Goal: Information Seeking & Learning: Learn about a topic

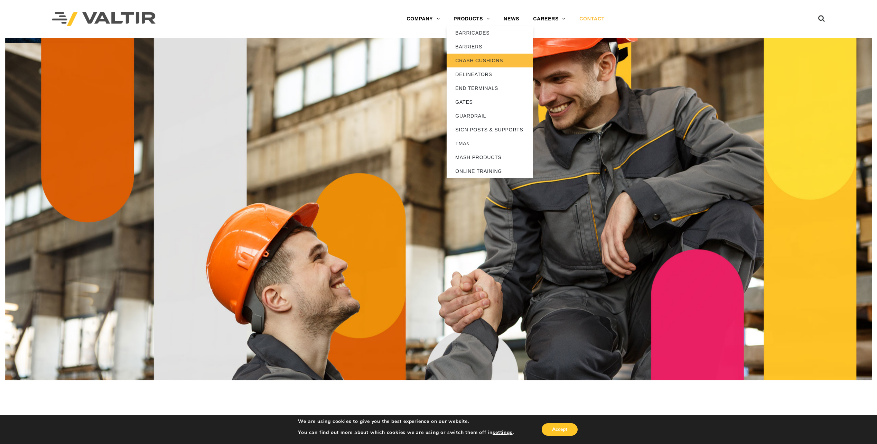
click at [469, 60] on link "CRASH CUSHIONS" at bounding box center [489, 61] width 86 height 14
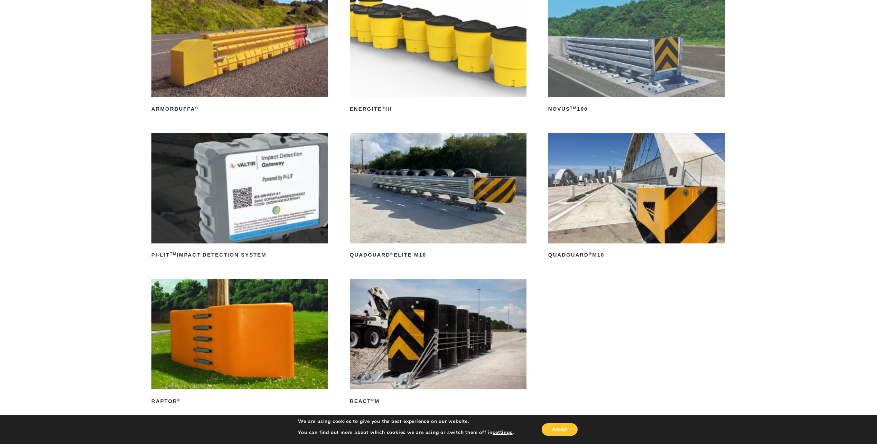
scroll to position [138, 0]
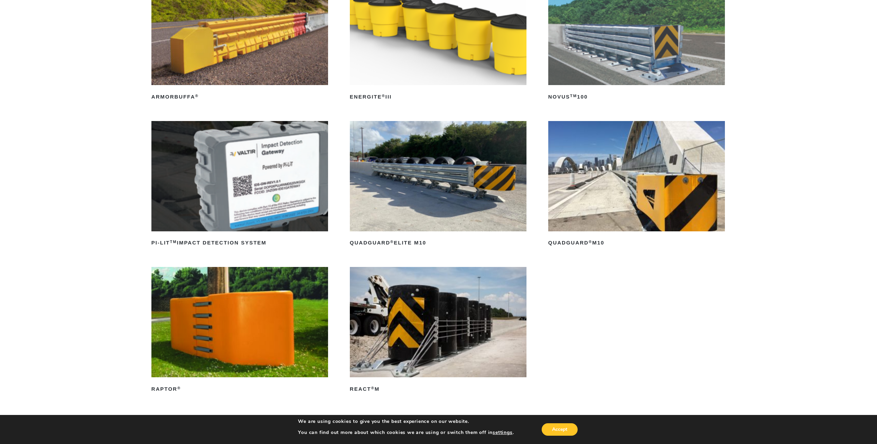
click at [595, 206] on img at bounding box center [636, 176] width 177 height 110
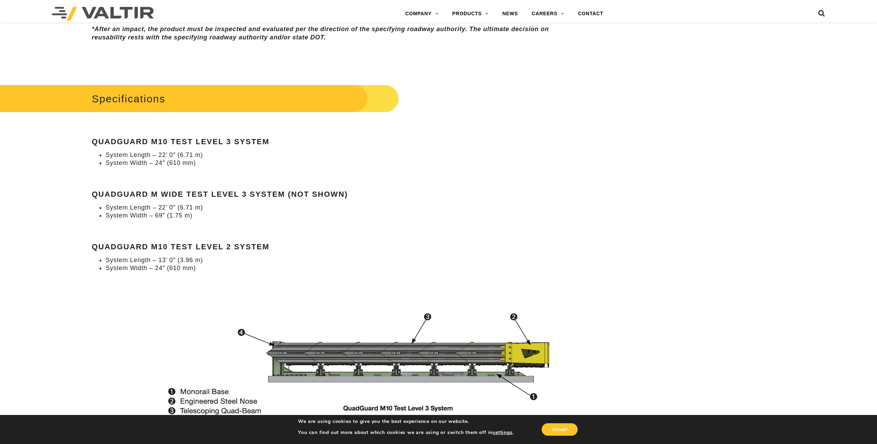
scroll to position [652, 0]
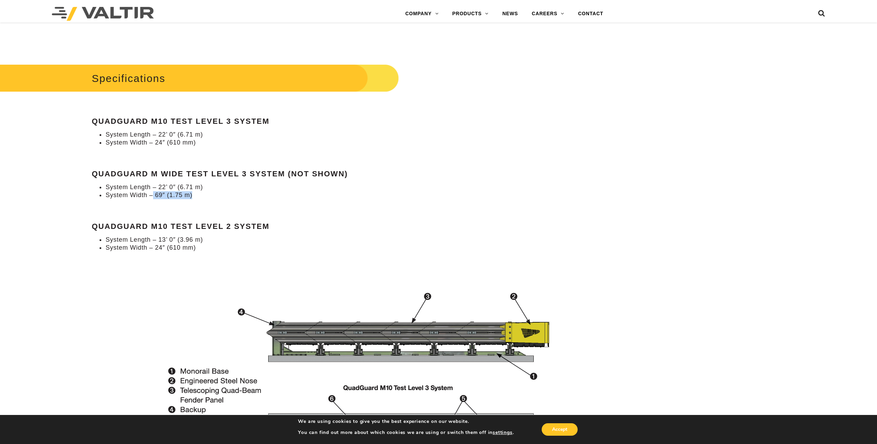
drag, startPoint x: 152, startPoint y: 196, endPoint x: 202, endPoint y: 195, distance: 50.8
click at [202, 195] on li "System Width – 69″ (1.75 m)" at bounding box center [335, 195] width 460 height 8
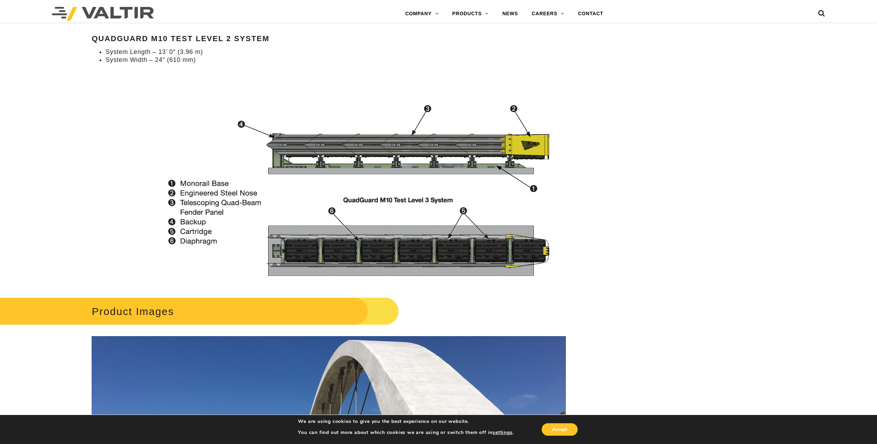
scroll to position [860, 0]
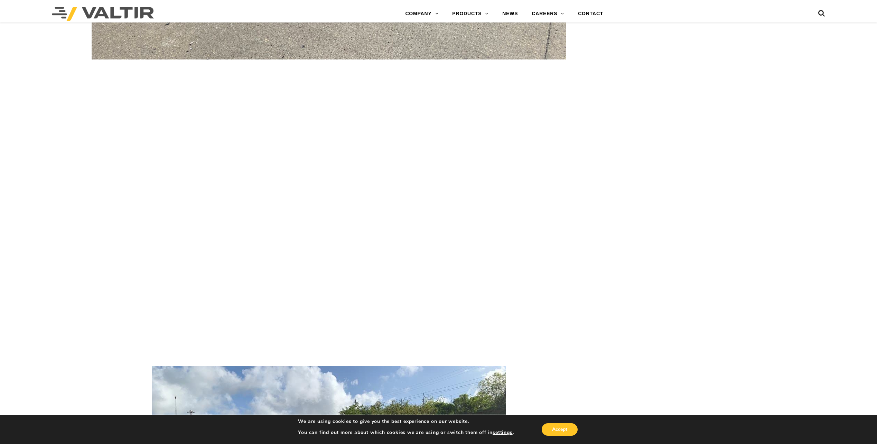
scroll to position [1659, 0]
